Goal: Find specific page/section: Find specific page/section

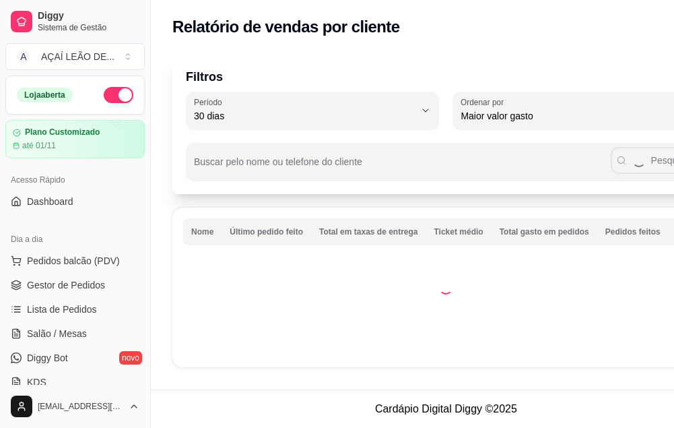
select select "30"
select select "HIGHEST_TOTAL_SPENT_WITH_ORDERS"
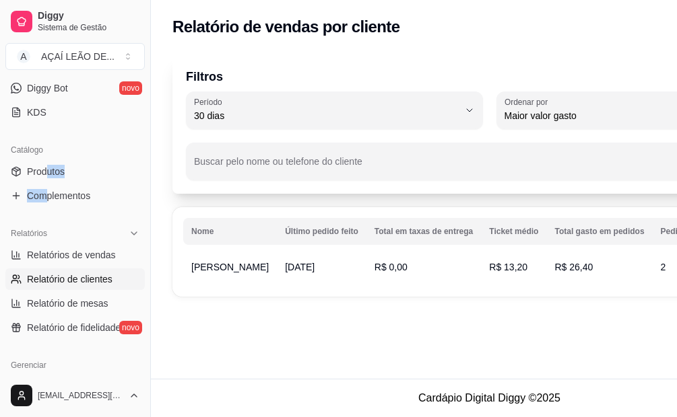
click at [81, 298] on span "Relatório de mesas" at bounding box center [67, 303] width 81 height 13
select select "TOTAL_OF_ORDERS"
select select "7"
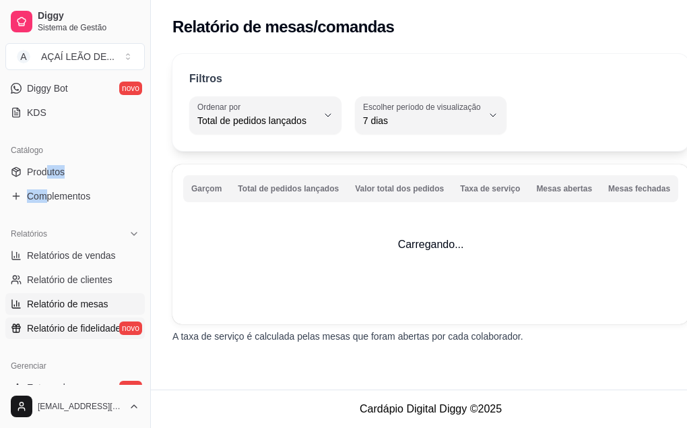
click at [88, 320] on link "Relatório de fidelidade novo" at bounding box center [74, 328] width 139 height 22
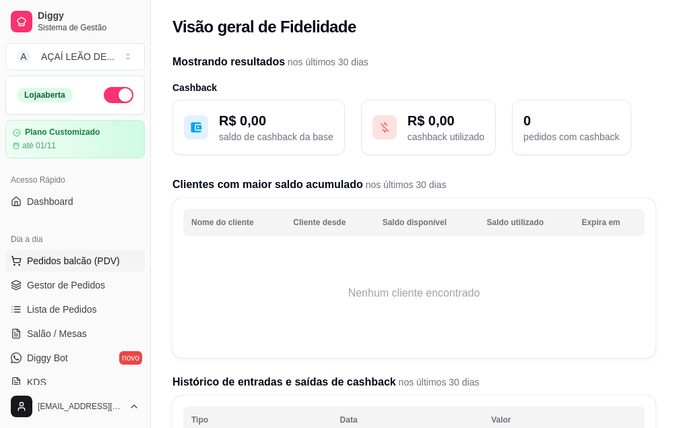
click at [73, 258] on span "Pedidos balcão (PDV)" at bounding box center [73, 260] width 93 height 13
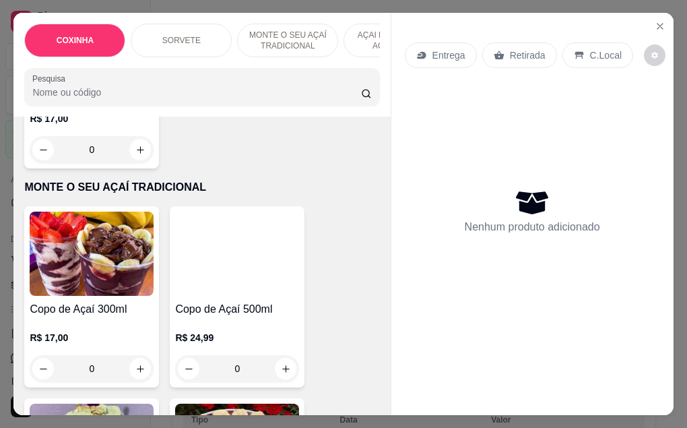
scroll to position [875, 0]
